Goal: Find specific page/section: Find specific page/section

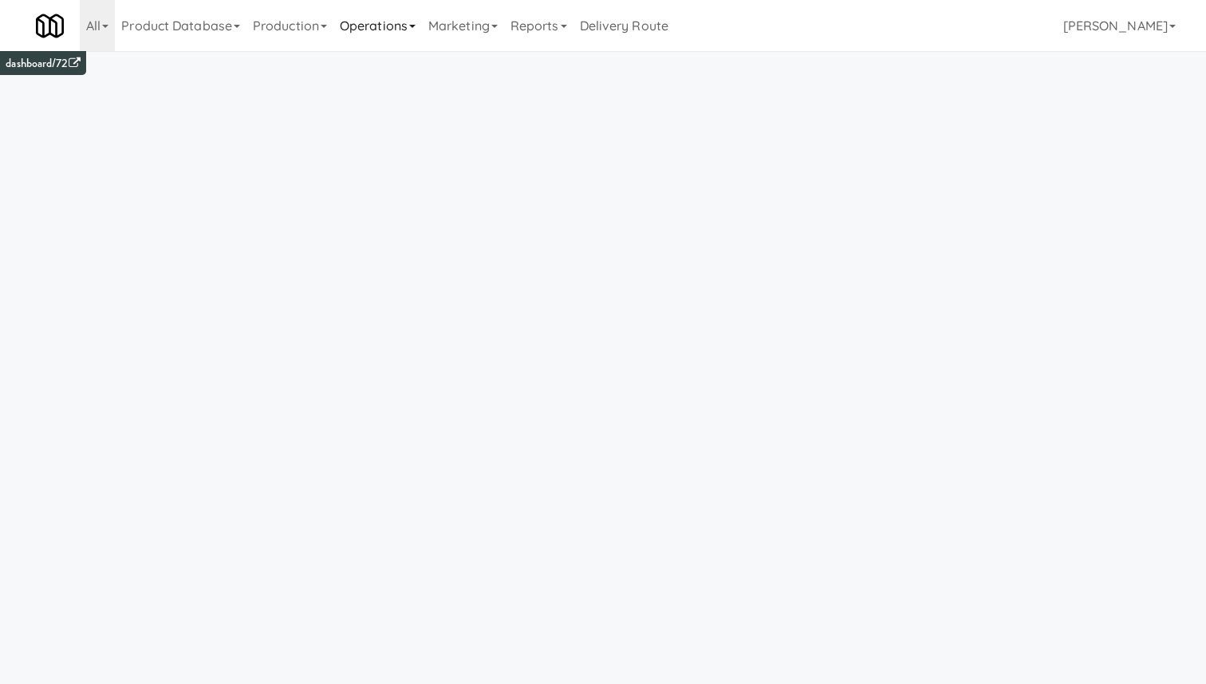
click at [403, 22] on link "Operations" at bounding box center [377, 25] width 89 height 51
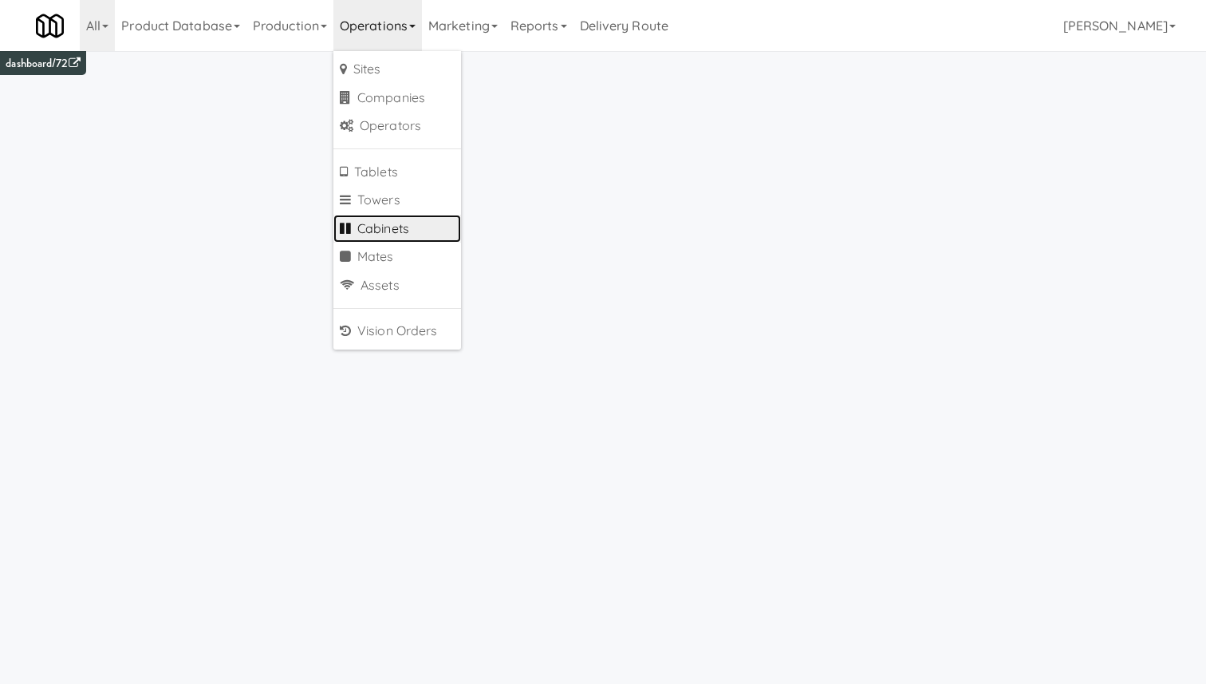
click at [411, 223] on link "Cabinets" at bounding box center [397, 229] width 128 height 29
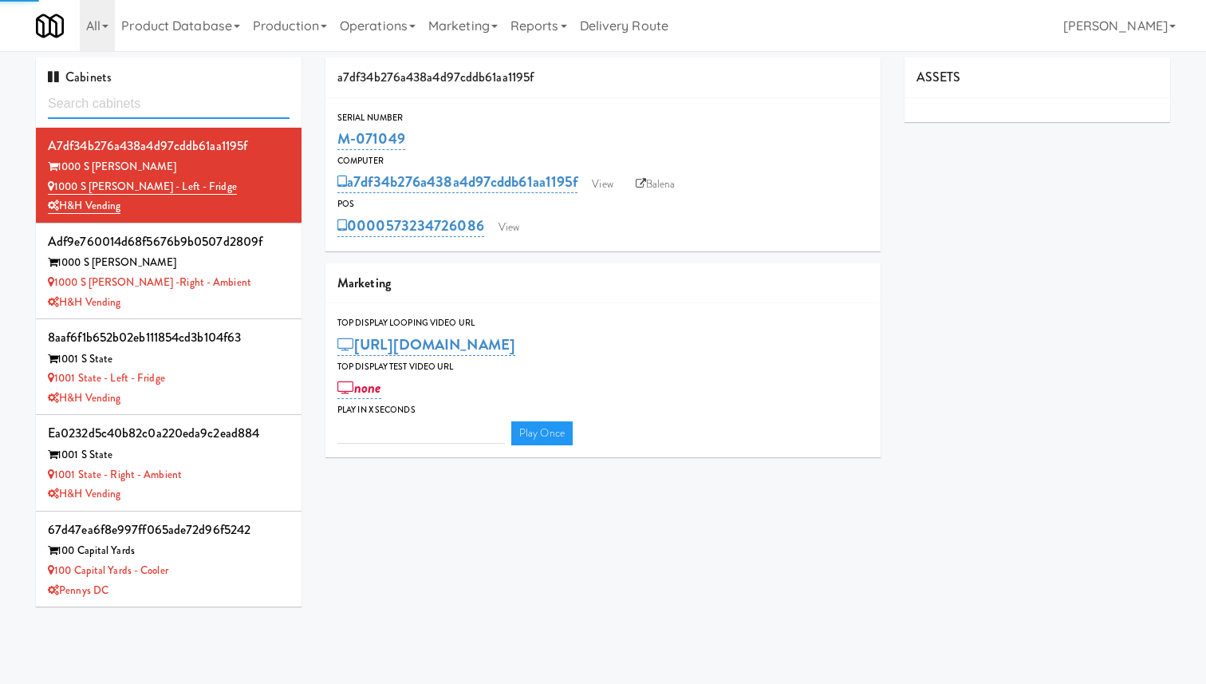
type input "3"
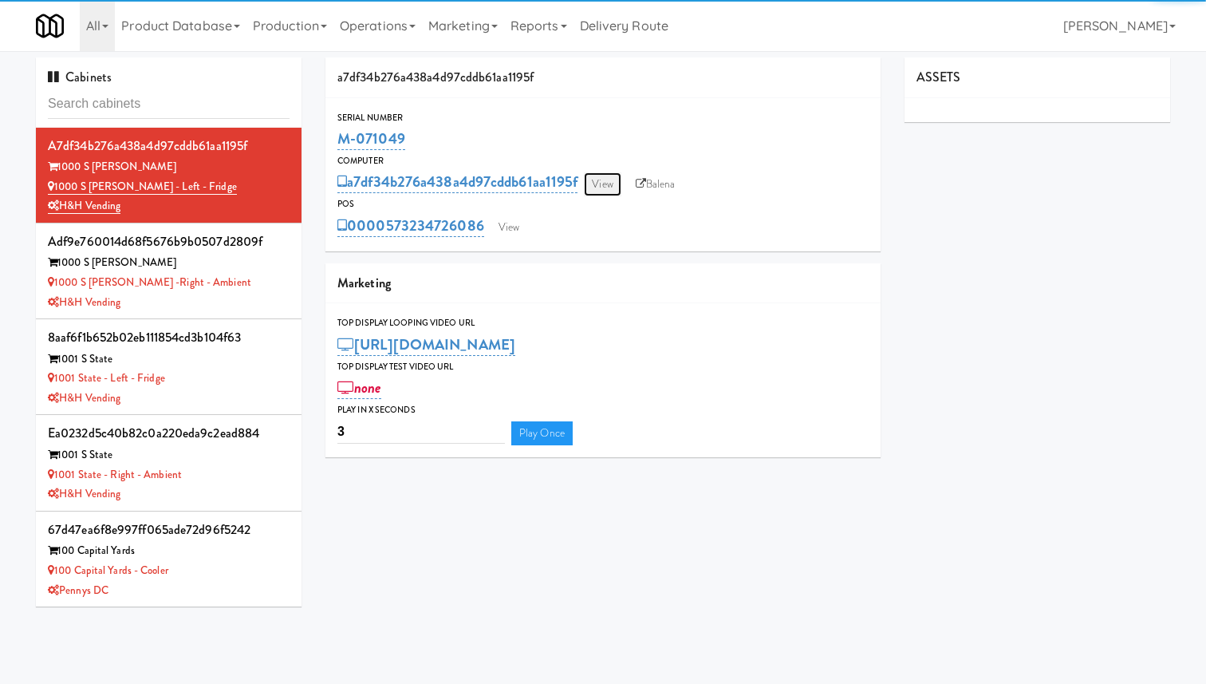
click at [601, 179] on link "View" at bounding box center [602, 184] width 37 height 24
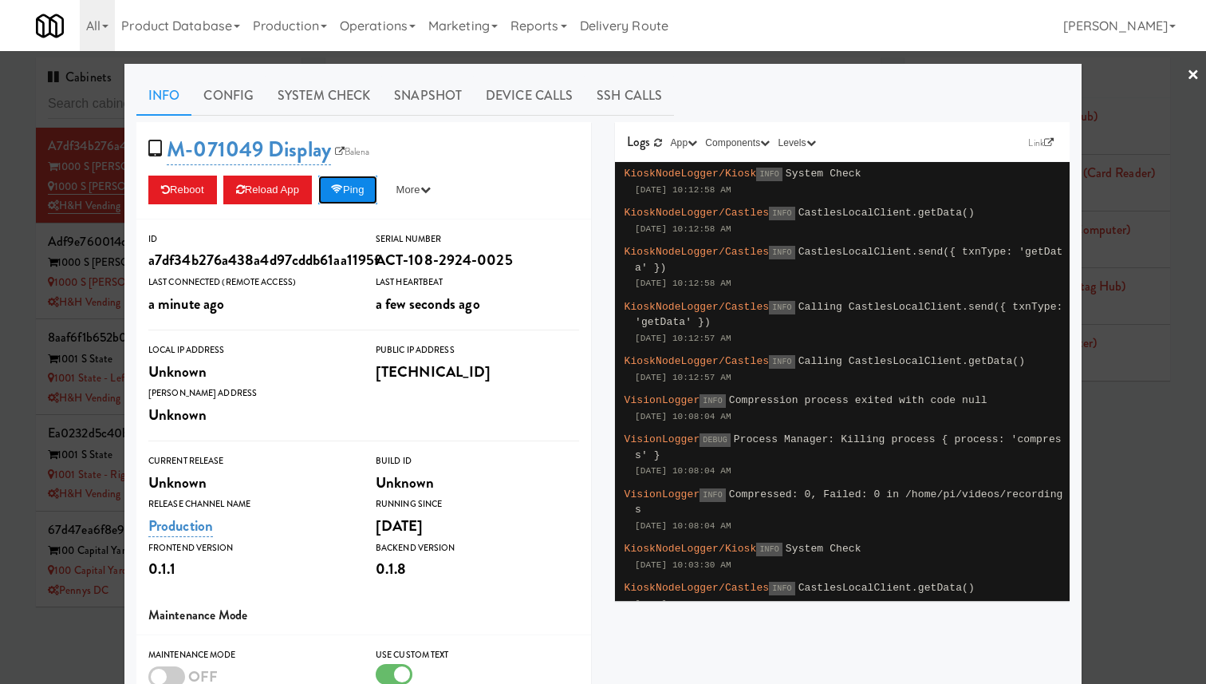
click at [358, 195] on button "Ping" at bounding box center [347, 190] width 59 height 29
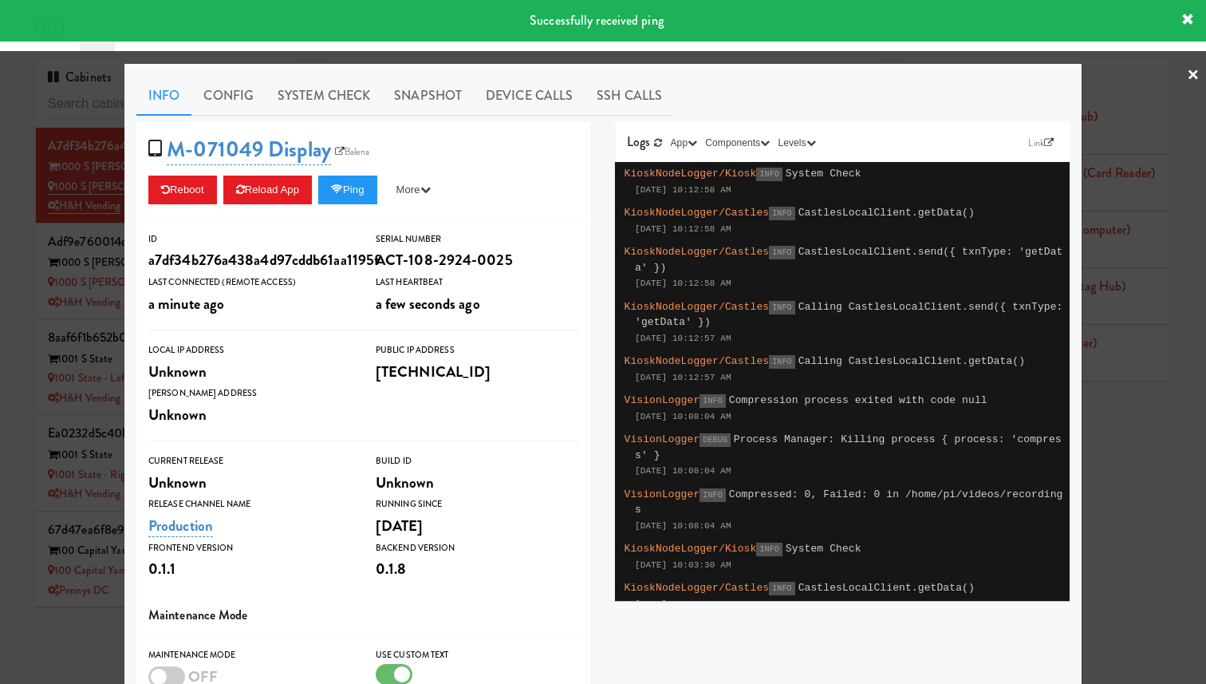
click at [71, 160] on div at bounding box center [603, 342] width 1206 height 684
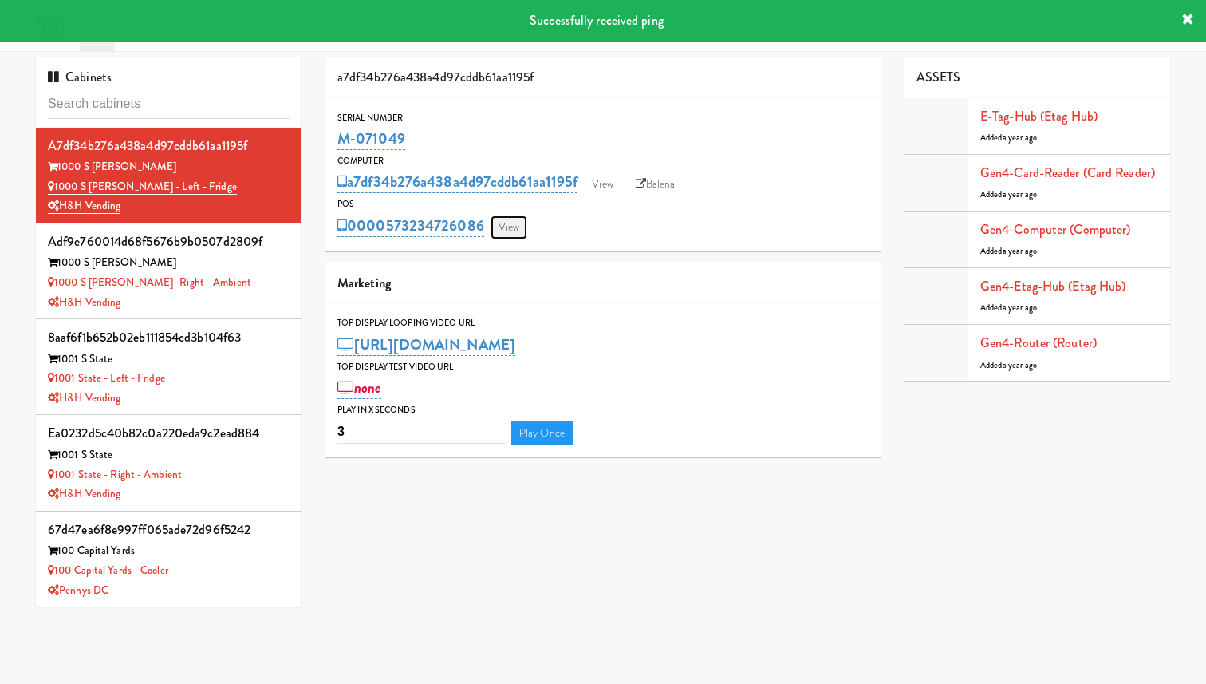
click at [516, 223] on link "View" at bounding box center [509, 227] width 37 height 24
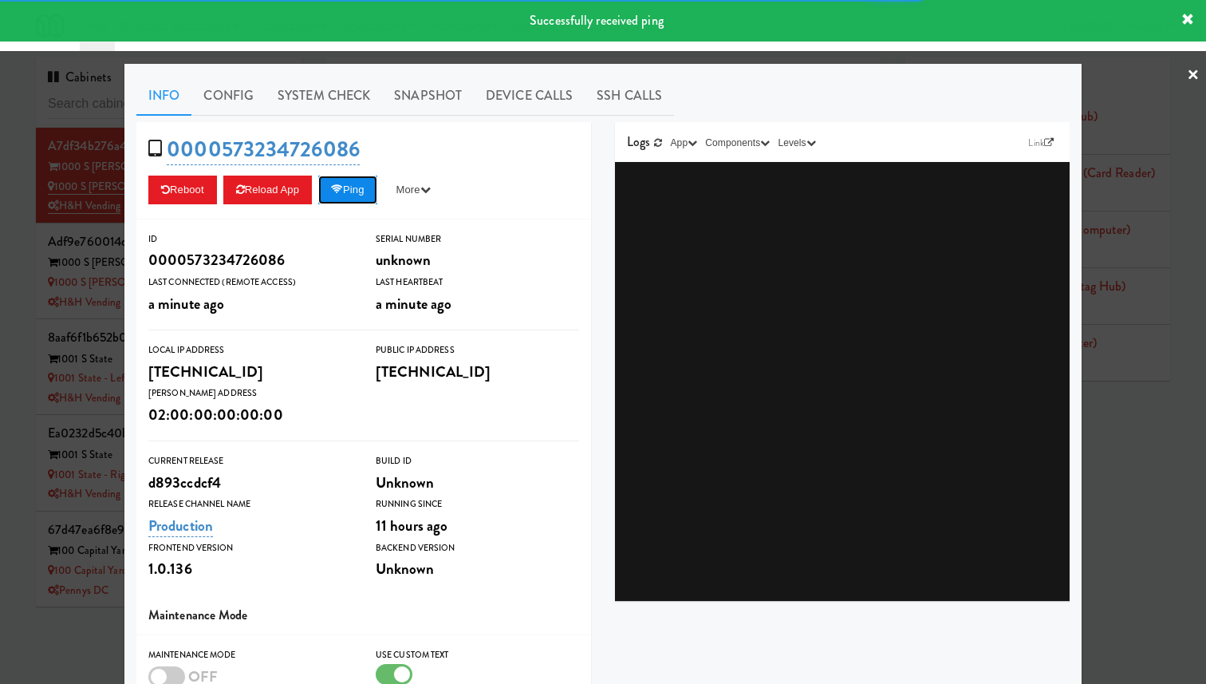
click at [361, 195] on button "Ping" at bounding box center [347, 190] width 59 height 29
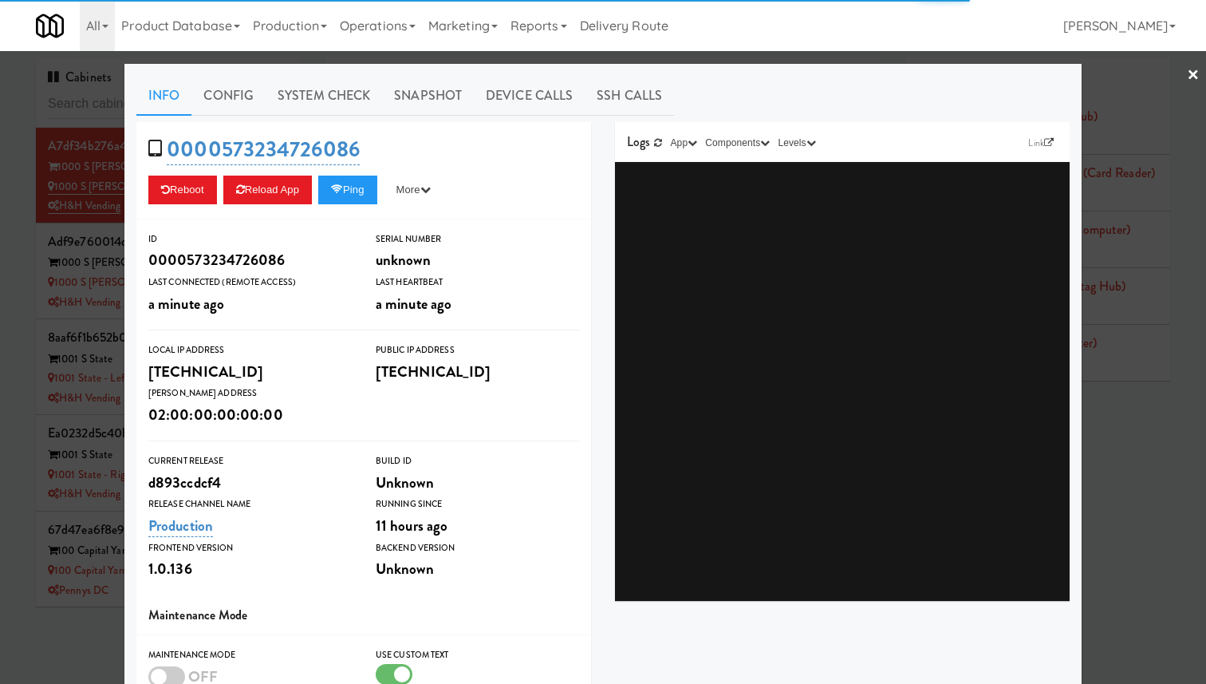
click at [93, 203] on div at bounding box center [603, 342] width 1206 height 684
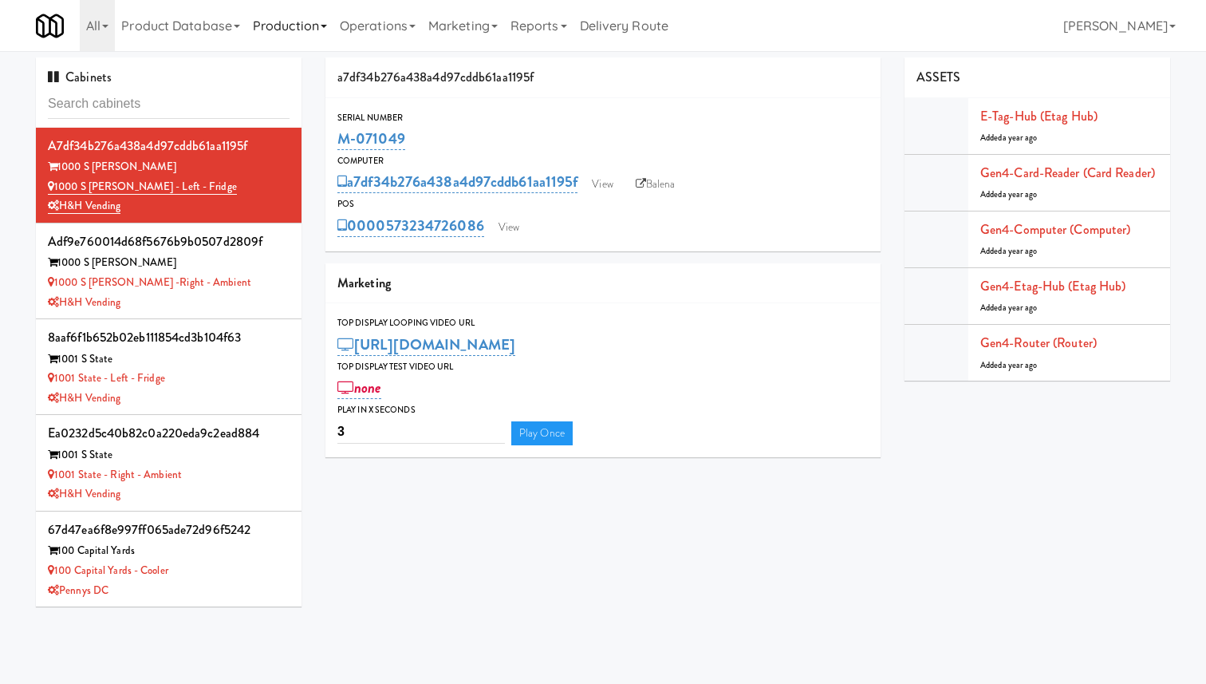
click at [312, 32] on link "Production" at bounding box center [290, 25] width 87 height 51
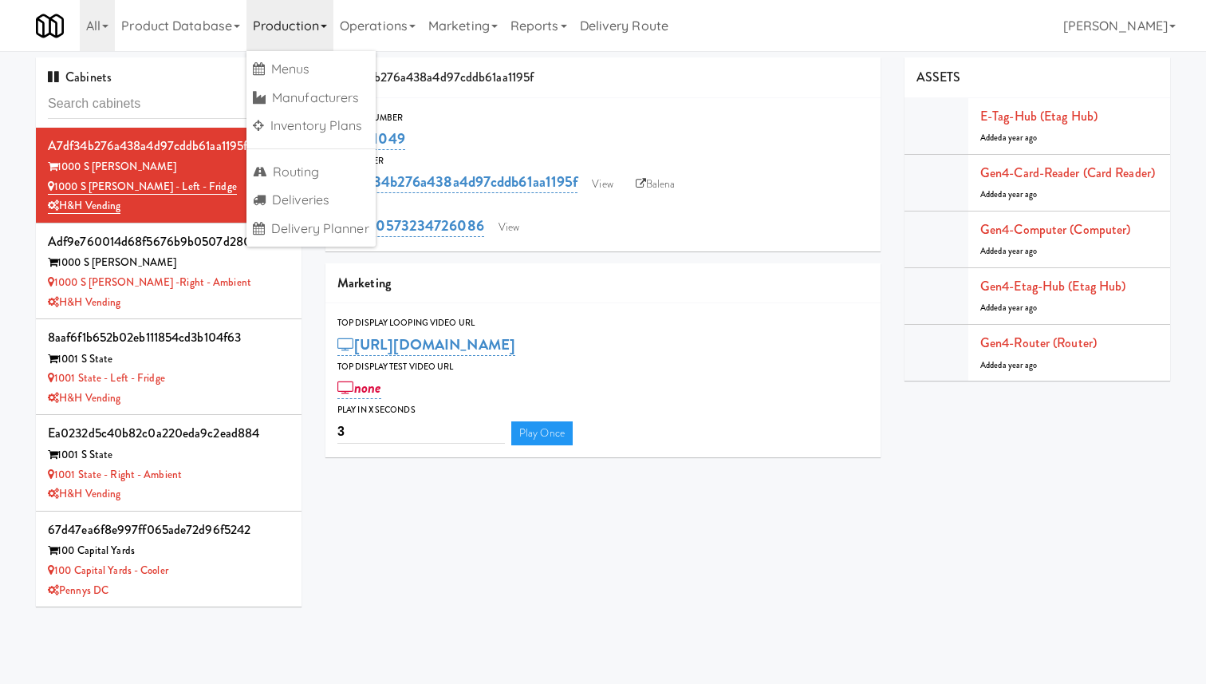
click at [312, 32] on link "Production" at bounding box center [290, 25] width 87 height 51
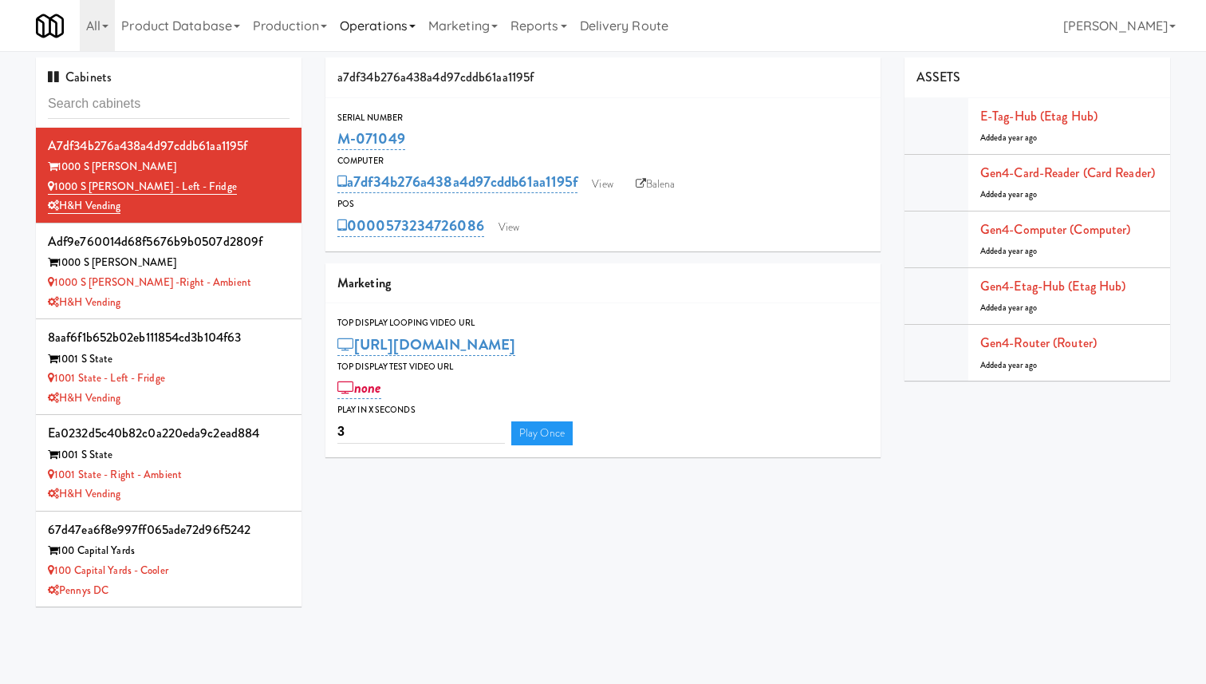
click at [389, 26] on link "Operations" at bounding box center [377, 25] width 89 height 51
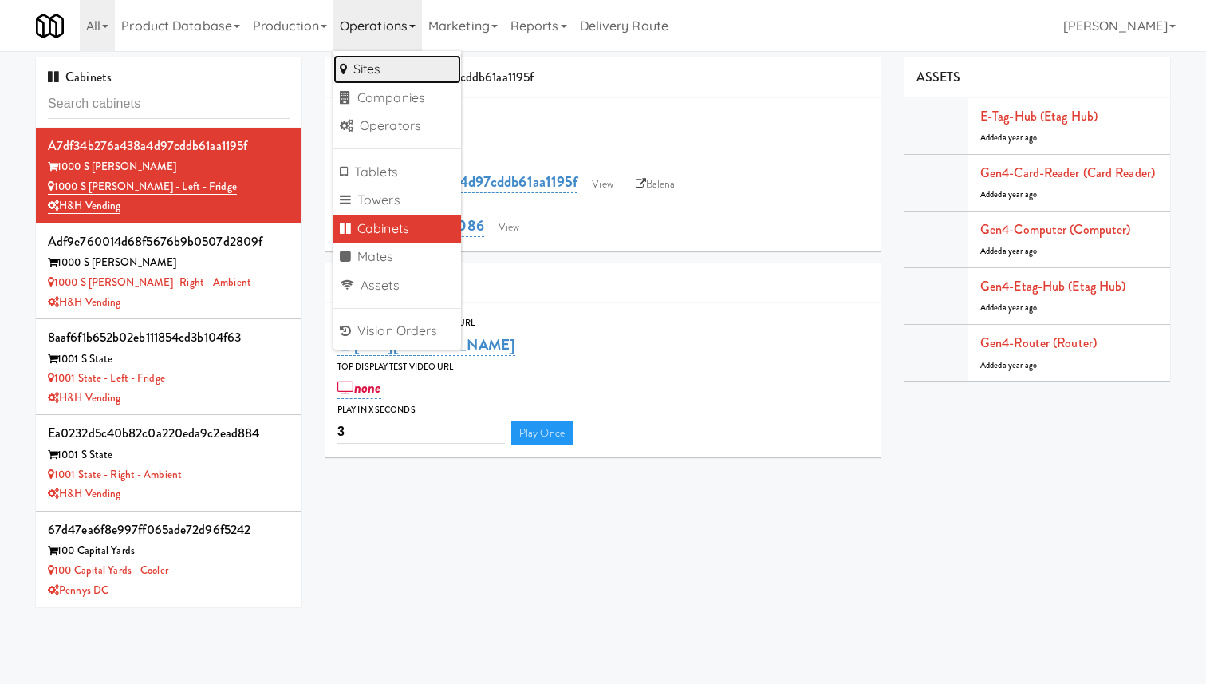
click at [428, 69] on link "Sites" at bounding box center [397, 69] width 128 height 29
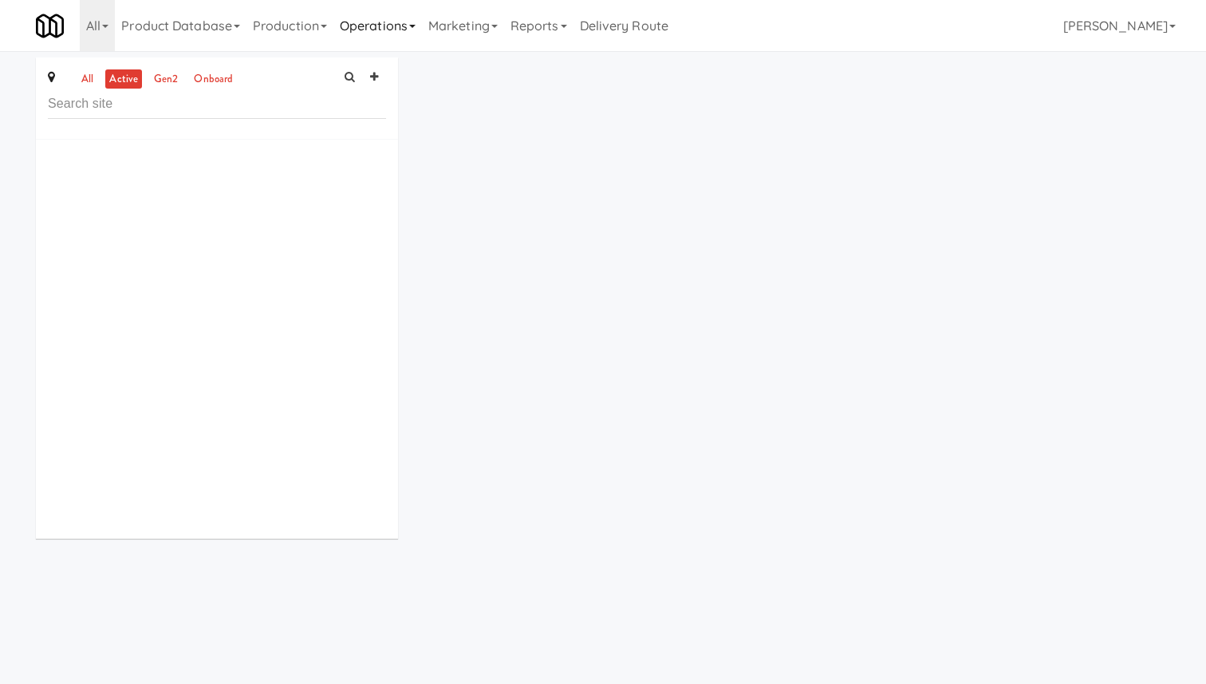
click at [416, 22] on link "Operations" at bounding box center [377, 25] width 89 height 51
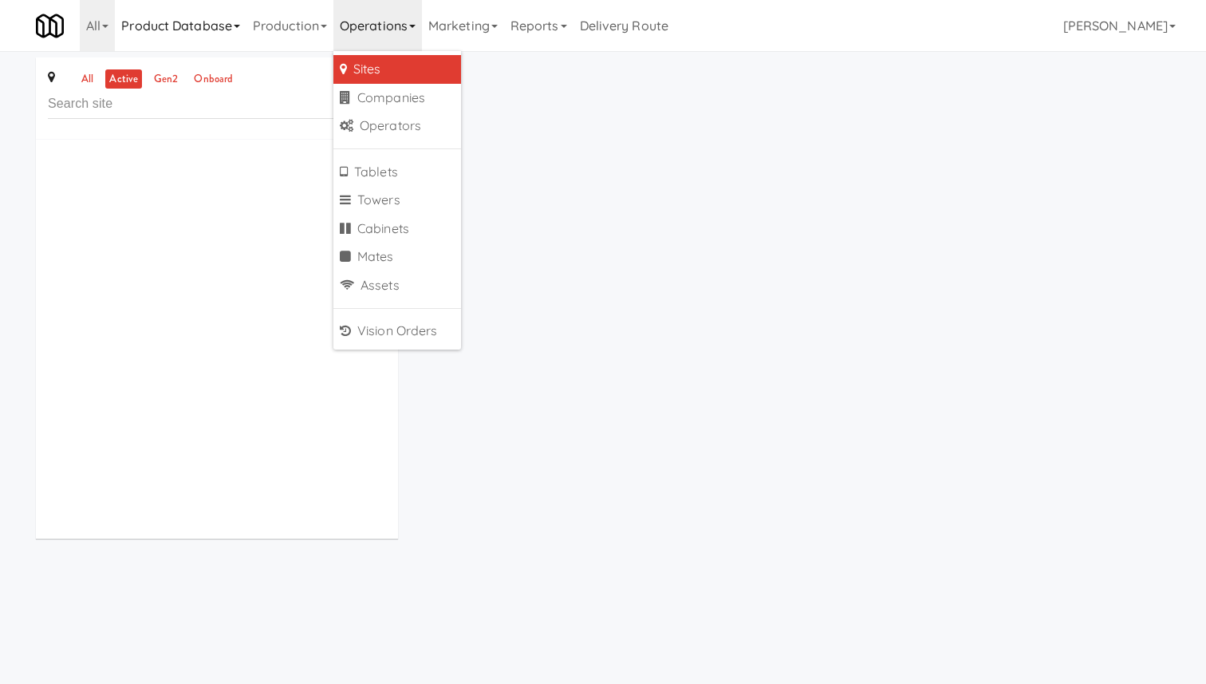
click at [165, 36] on link "Product Database" at bounding box center [181, 25] width 132 height 51
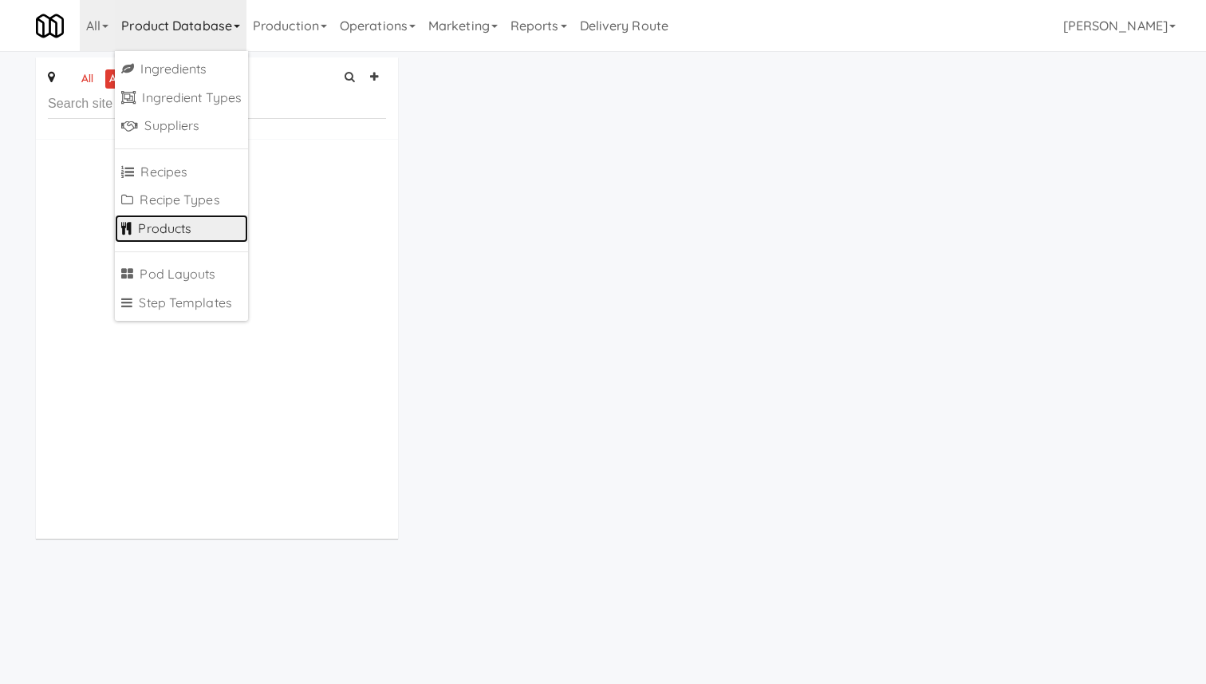
click at [167, 230] on link "Products" at bounding box center [181, 229] width 133 height 29
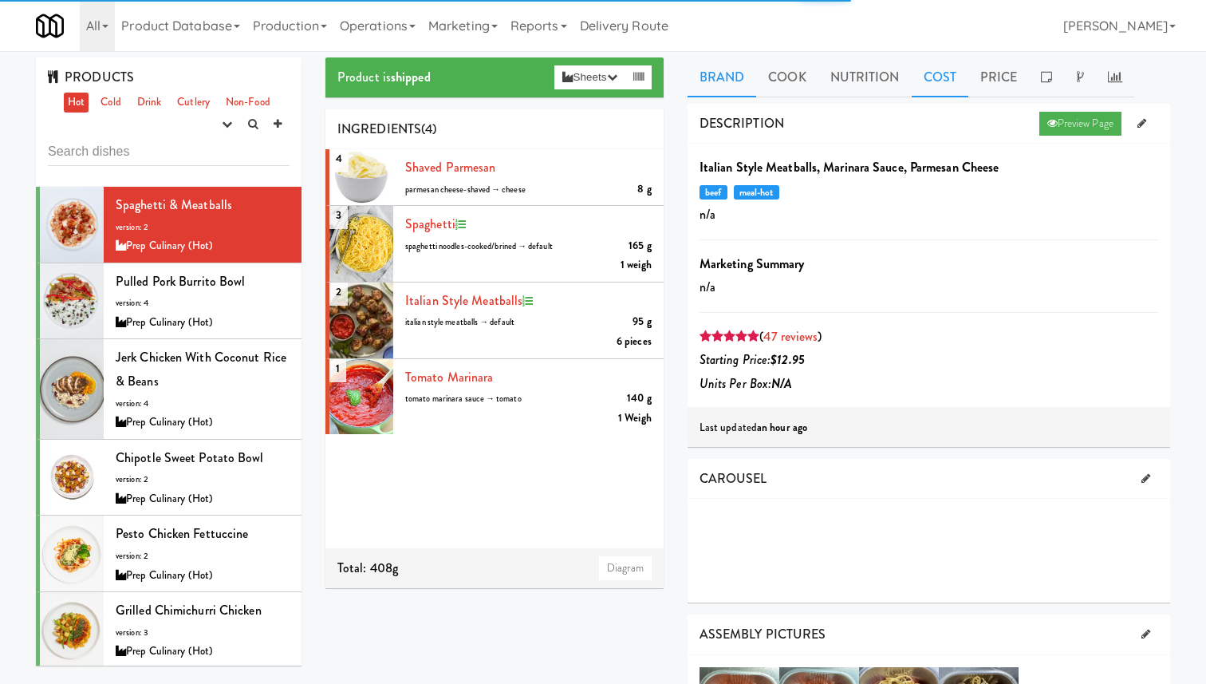
click at [936, 73] on link "Cost" at bounding box center [940, 77] width 57 height 40
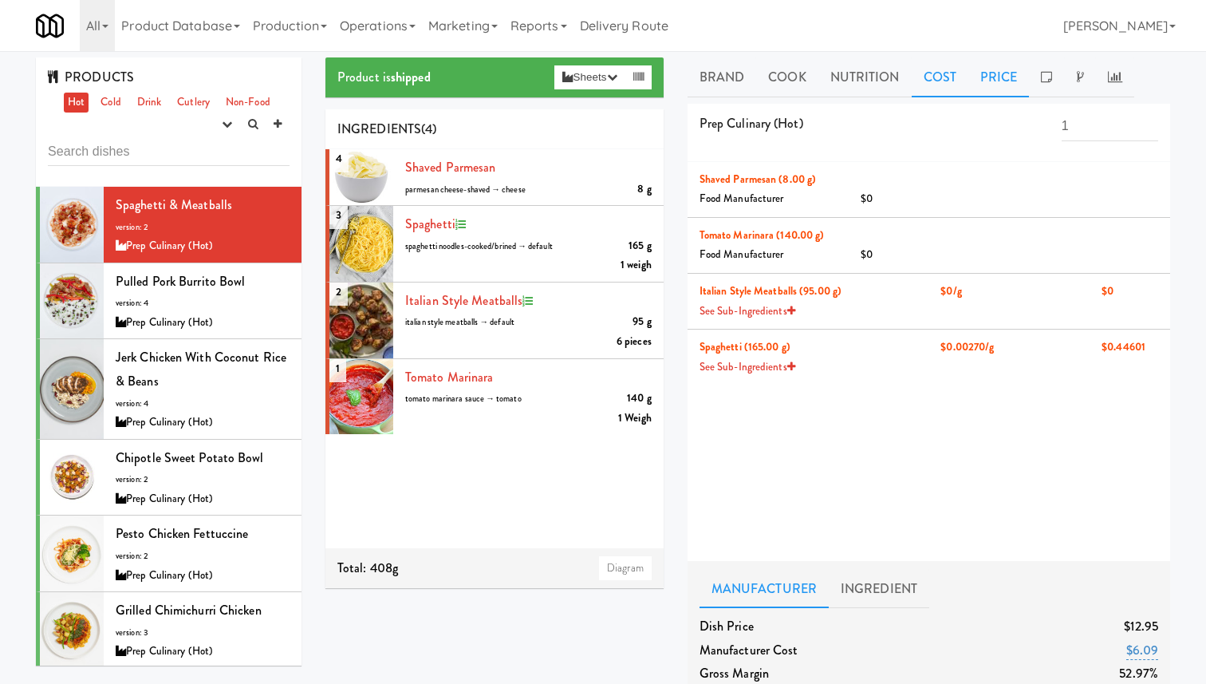
click at [998, 81] on link "Price" at bounding box center [999, 77] width 61 height 40
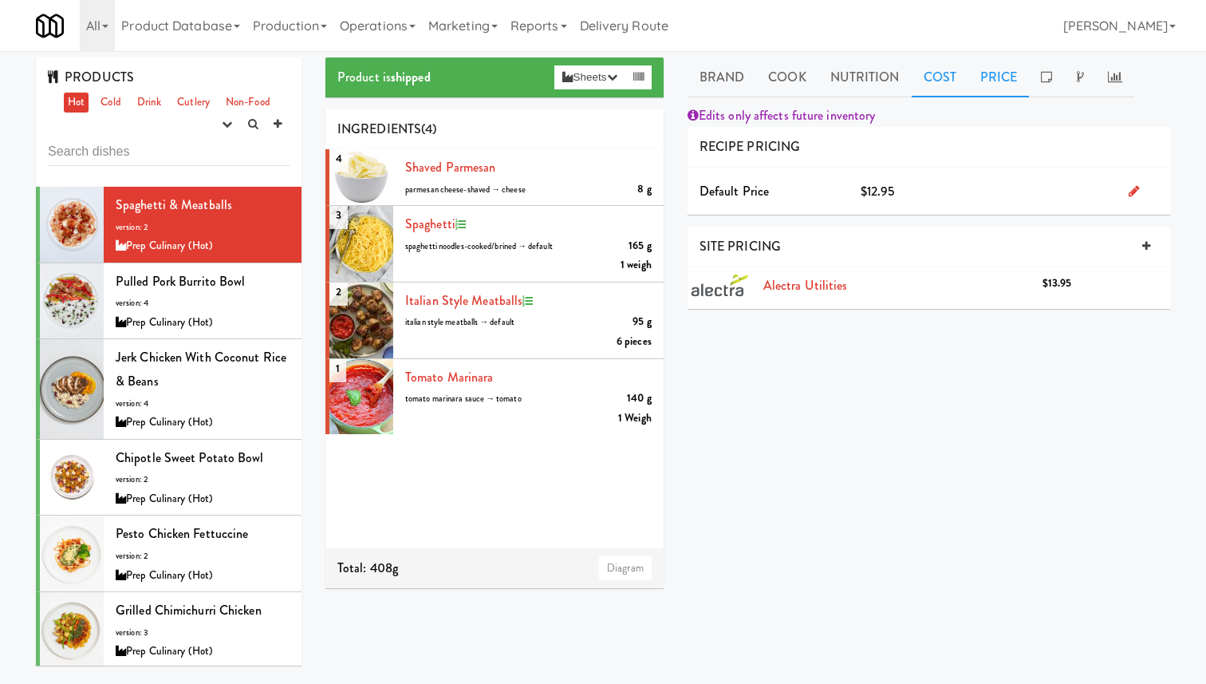
click at [940, 80] on link "Cost" at bounding box center [940, 77] width 57 height 40
